Goal: Transaction & Acquisition: Purchase product/service

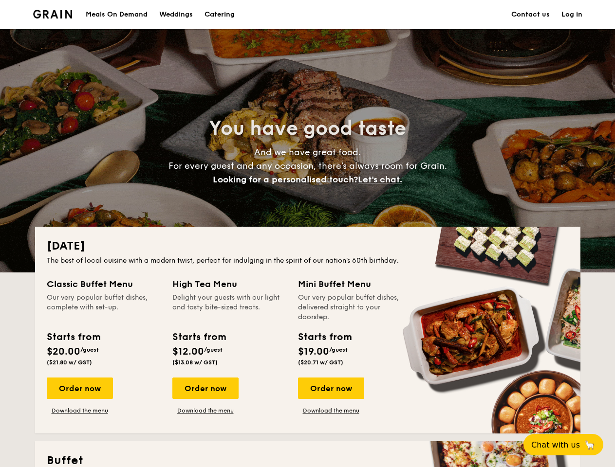
click at [307, 234] on div "[DATE] The best of local cuisine with a modern twist, perfect for indulging in …" at bounding box center [307, 330] width 545 height 207
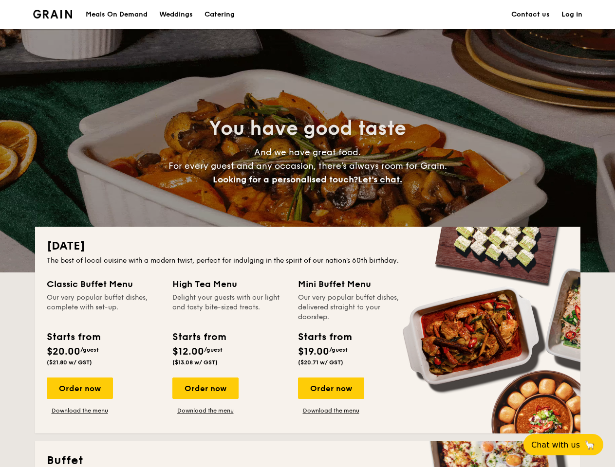
click at [571, 15] on link "Log in" at bounding box center [571, 14] width 21 height 29
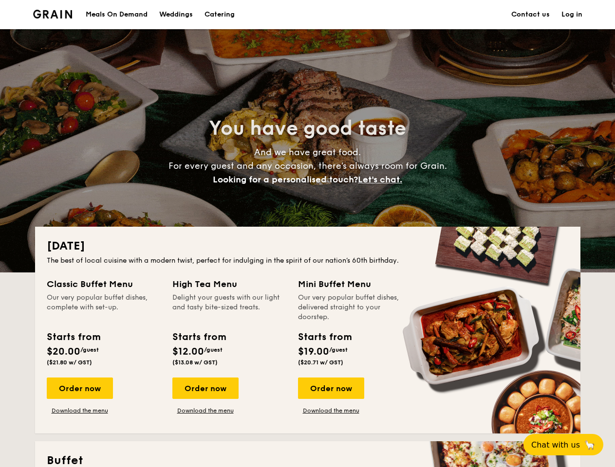
click at [383, 180] on span "Let's chat." at bounding box center [380, 179] width 44 height 11
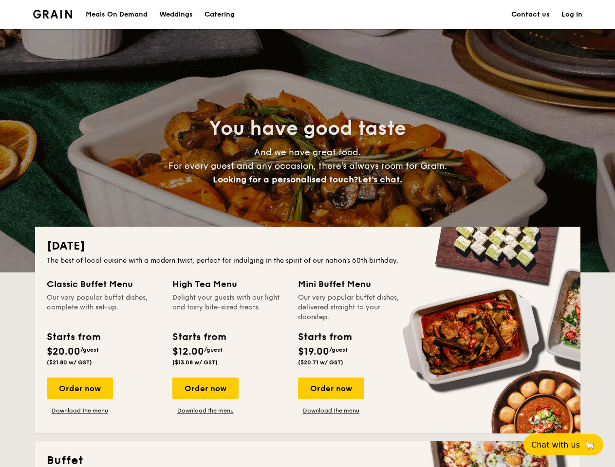
click at [79, 388] on div "Order now" at bounding box center [80, 388] width 66 height 21
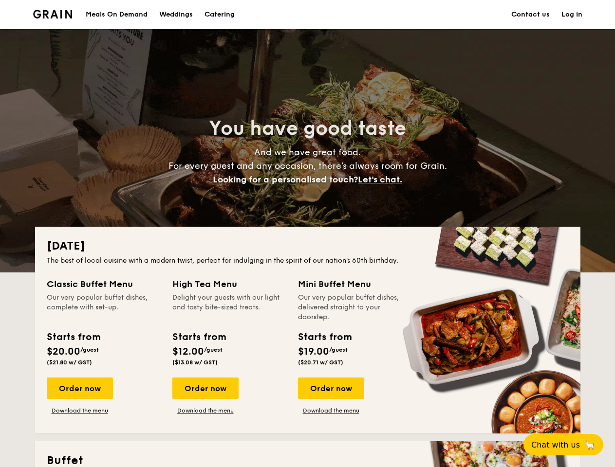
click at [205, 388] on div "Order now" at bounding box center [205, 388] width 66 height 21
click at [331, 388] on div "Order now" at bounding box center [331, 388] width 66 height 21
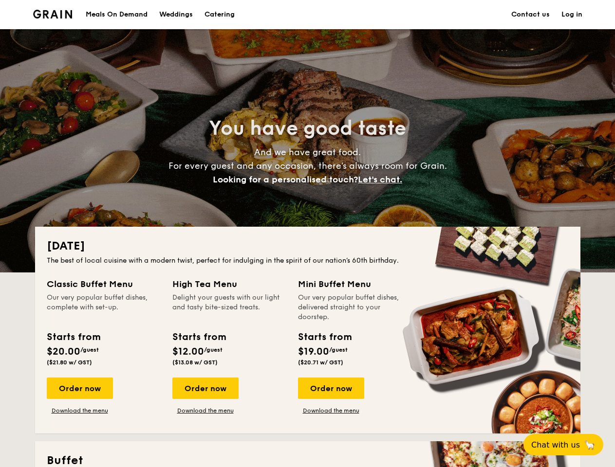
click at [569, 445] on span "Chat with us" at bounding box center [555, 445] width 49 height 9
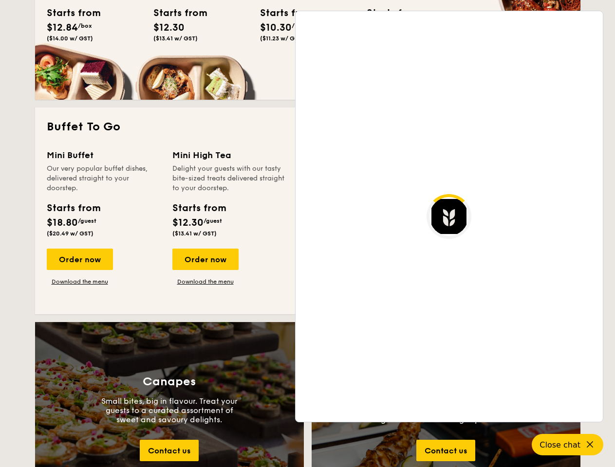
scroll to position [1885, 0]
